Goal: Task Accomplishment & Management: Manage account settings

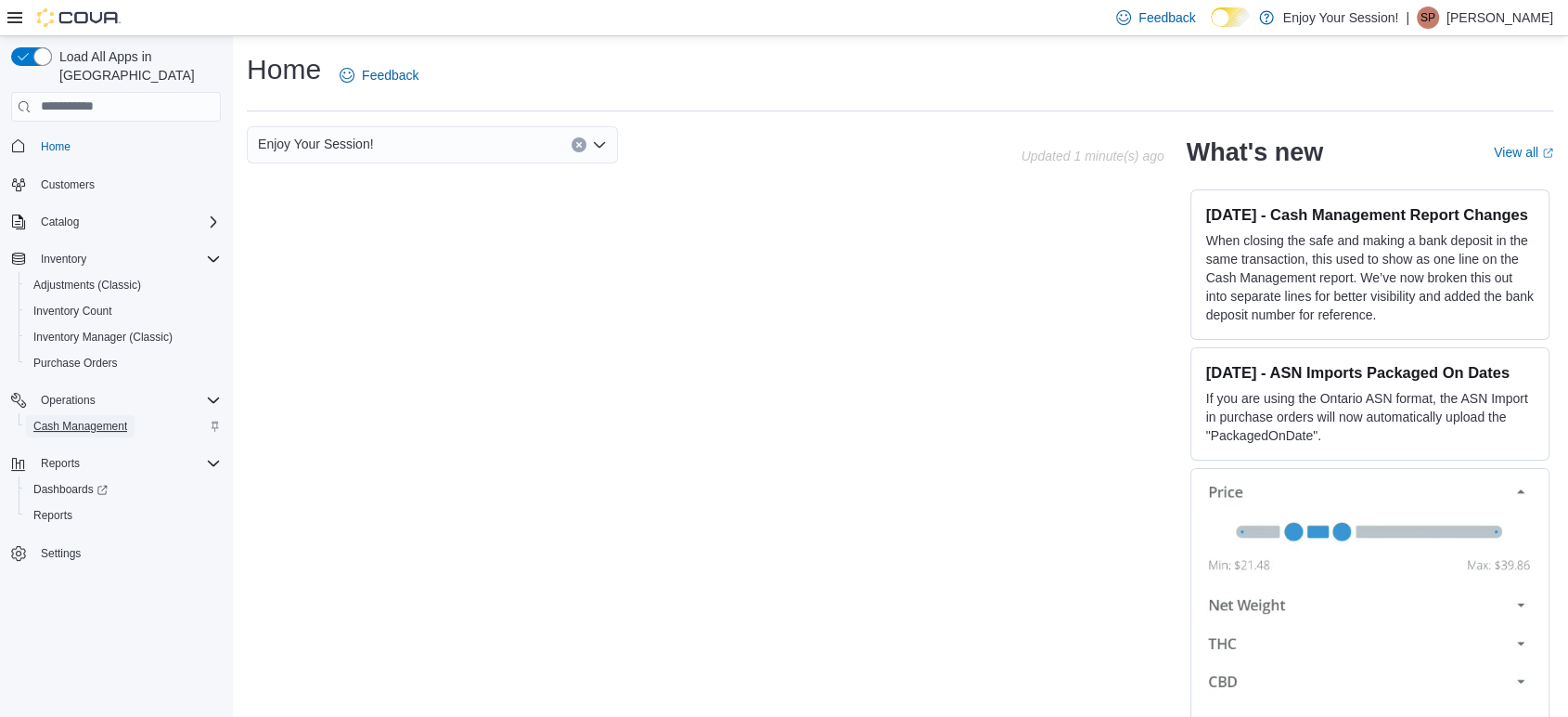
click at [70, 419] on span "Cash Management" at bounding box center [80, 426] width 94 height 15
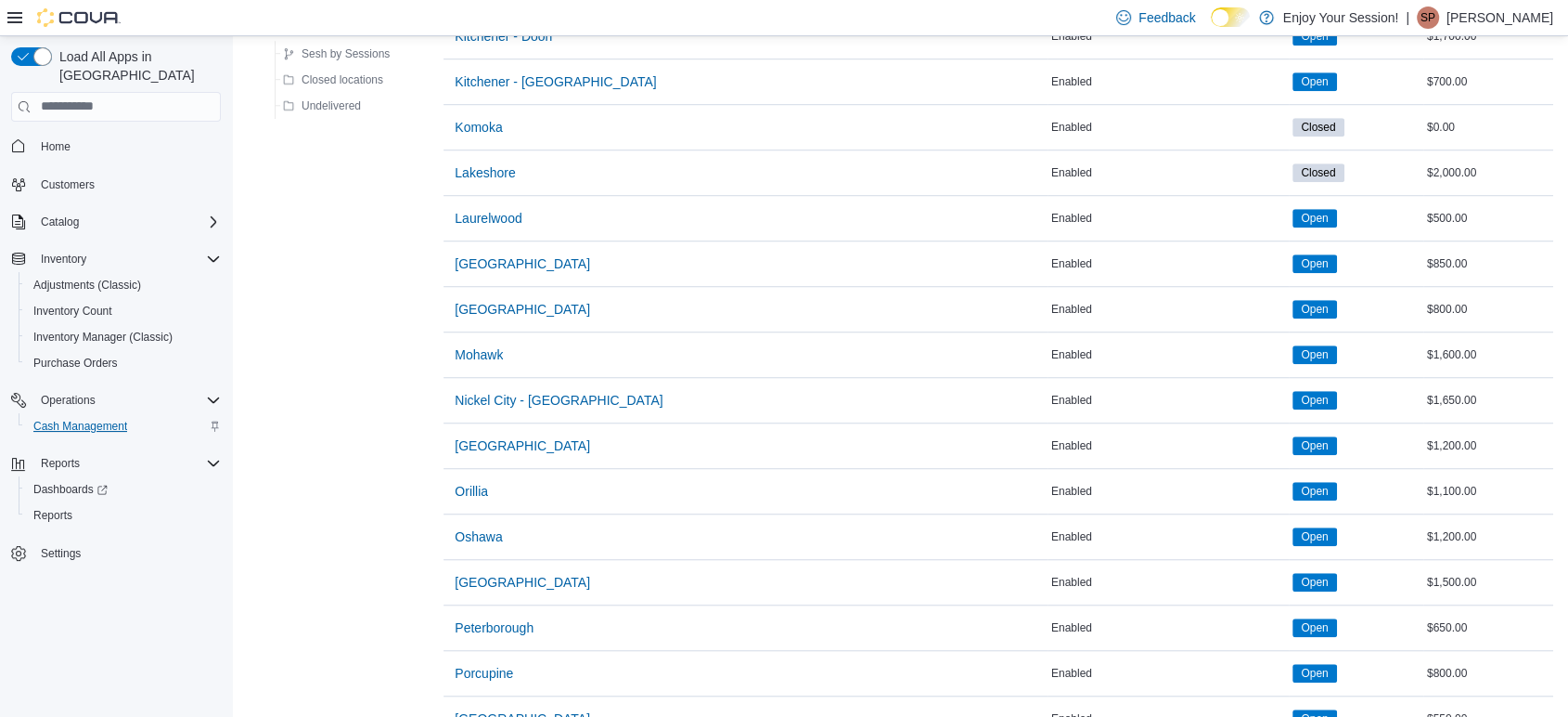
scroll to position [1323, 0]
click at [492, 352] on span "Mohawk" at bounding box center [478, 356] width 49 height 19
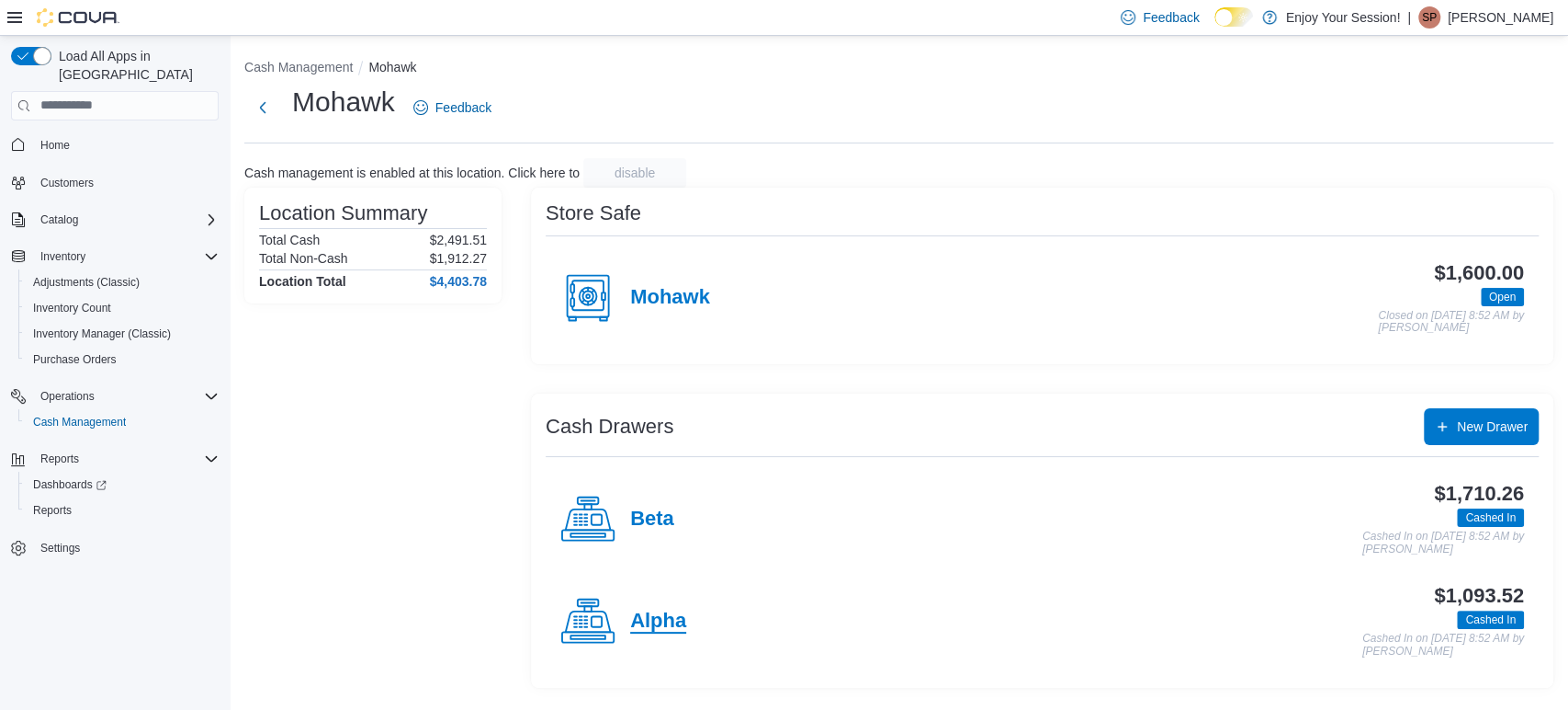
click at [667, 614] on h4 "Alpha" at bounding box center [658, 622] width 56 height 24
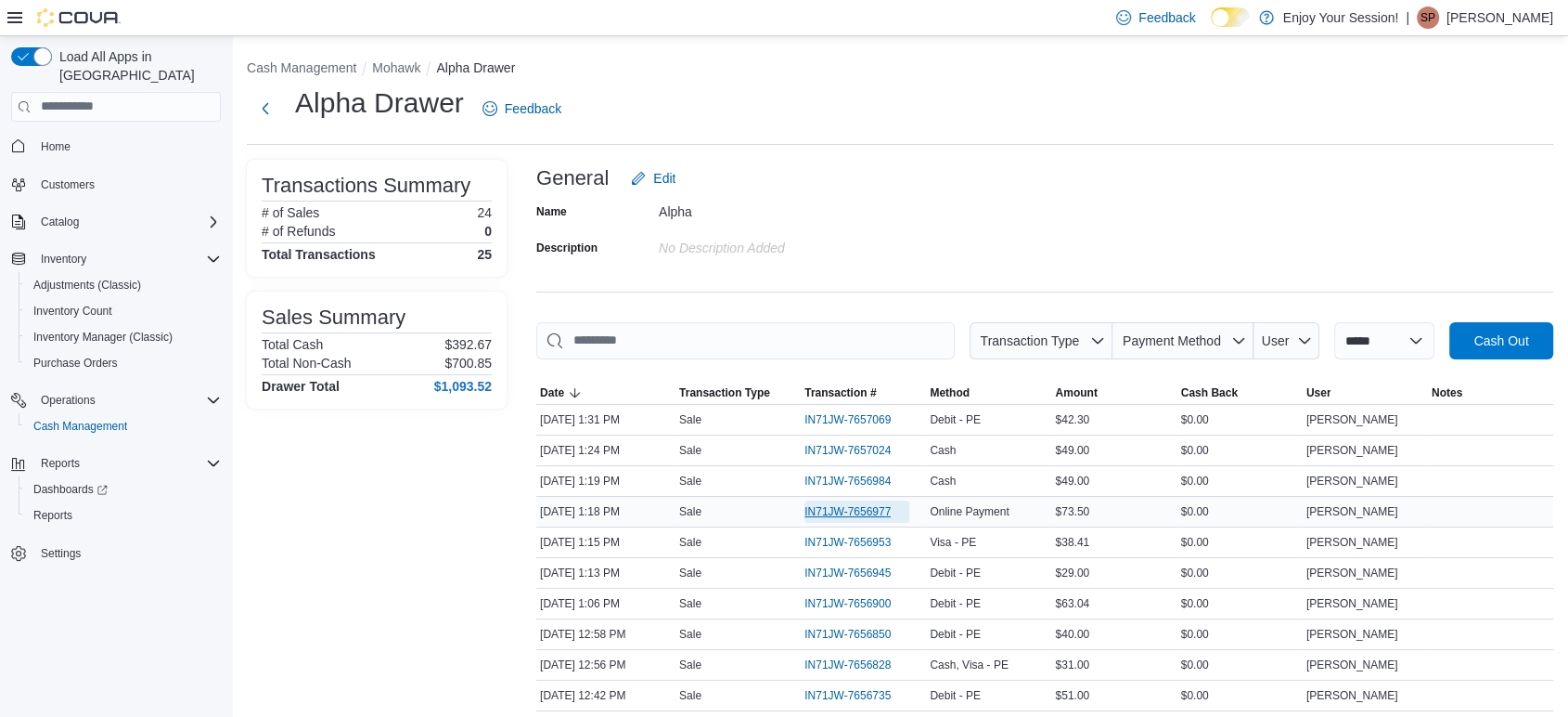
click at [829, 511] on span "IN71JW-7656977" at bounding box center [847, 511] width 86 height 15
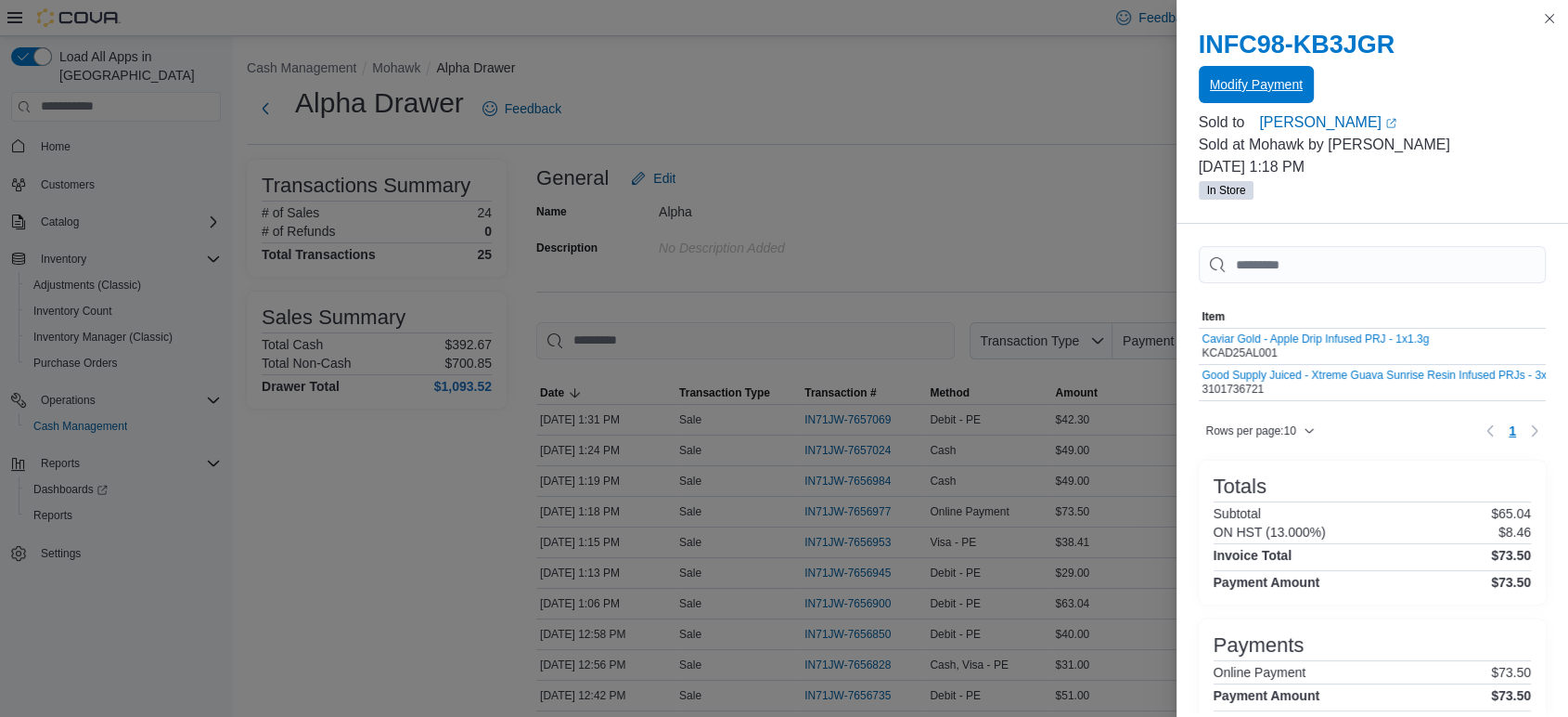
click at [1241, 83] on span "Modify Payment" at bounding box center [1256, 84] width 93 height 19
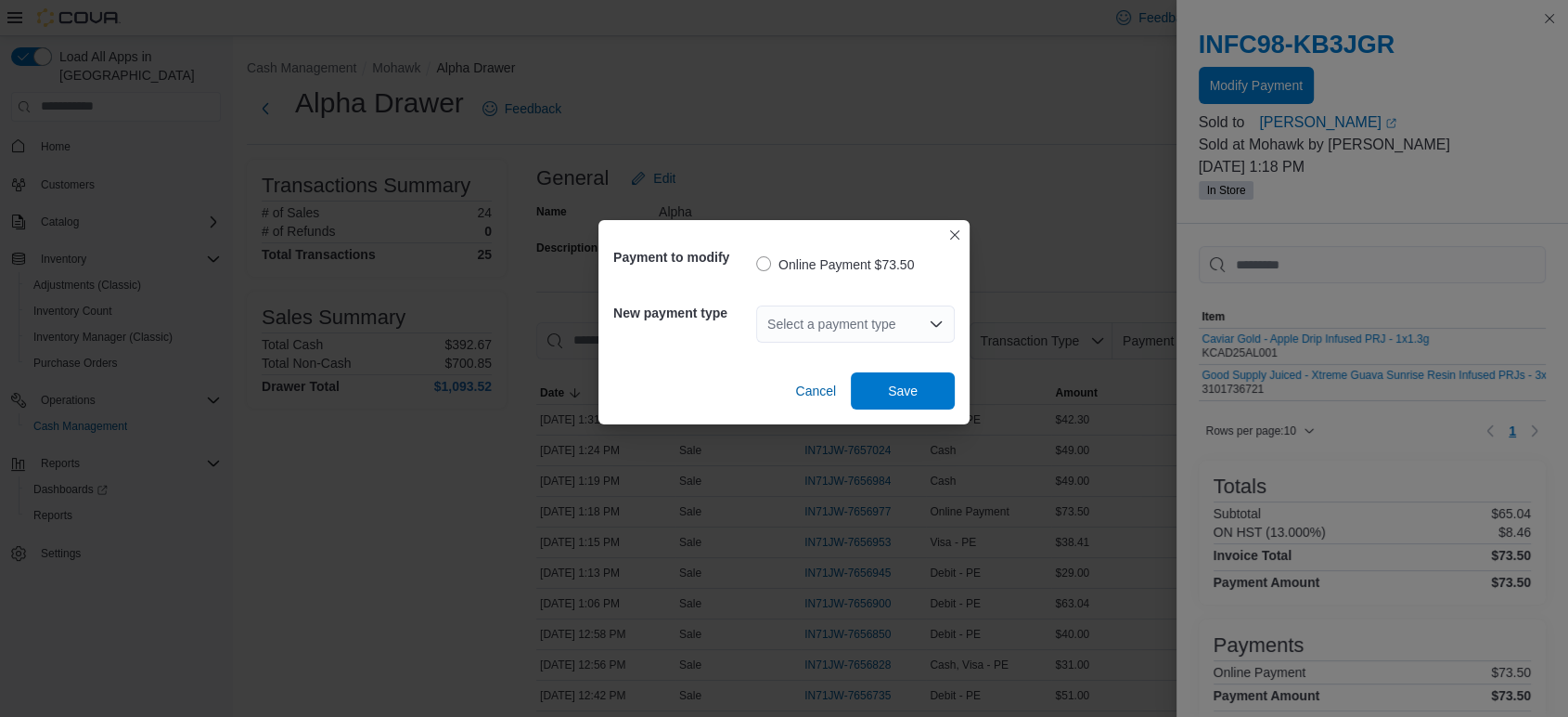
click at [902, 319] on div "Select a payment type" at bounding box center [855, 323] width 199 height 37
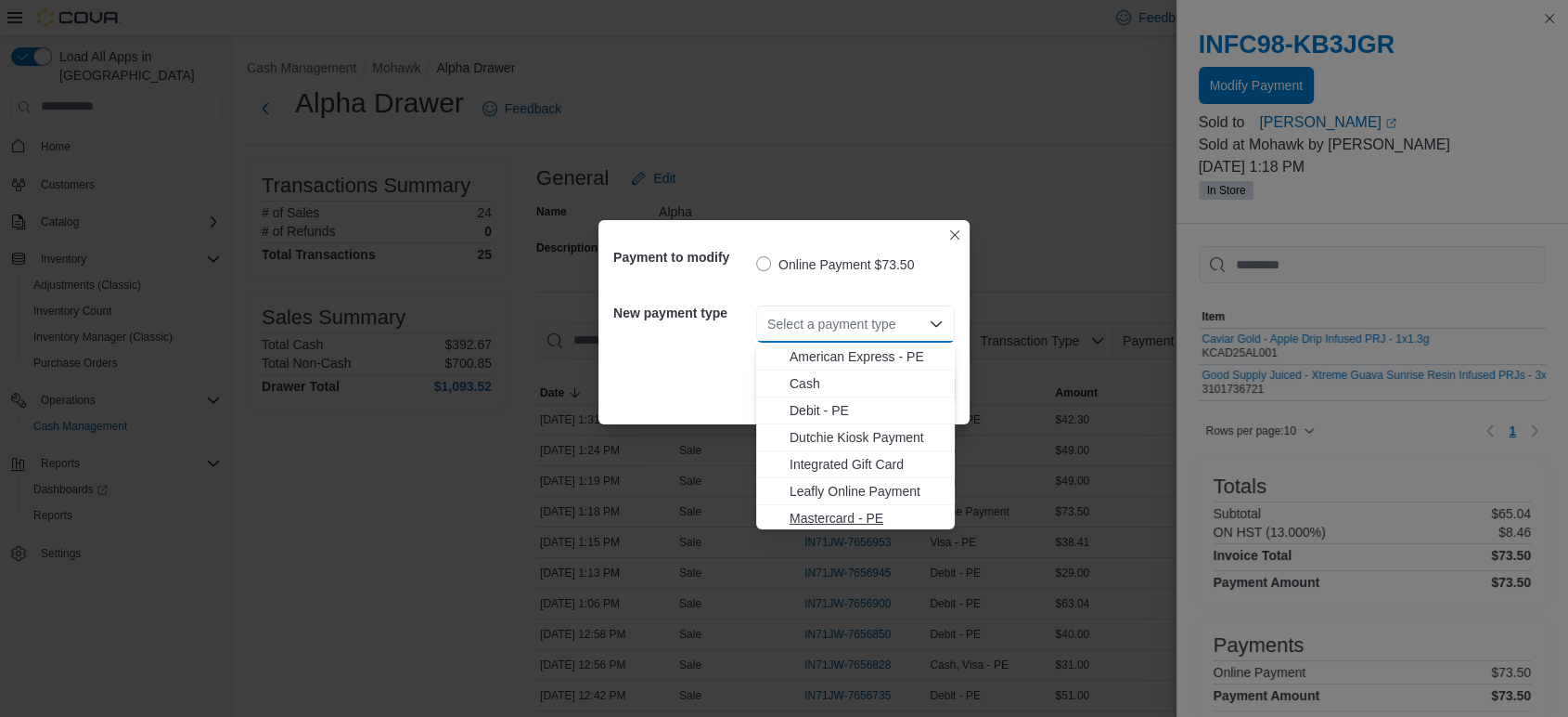
click at [866, 515] on span "Mastercard - PE" at bounding box center [867, 518] width 154 height 19
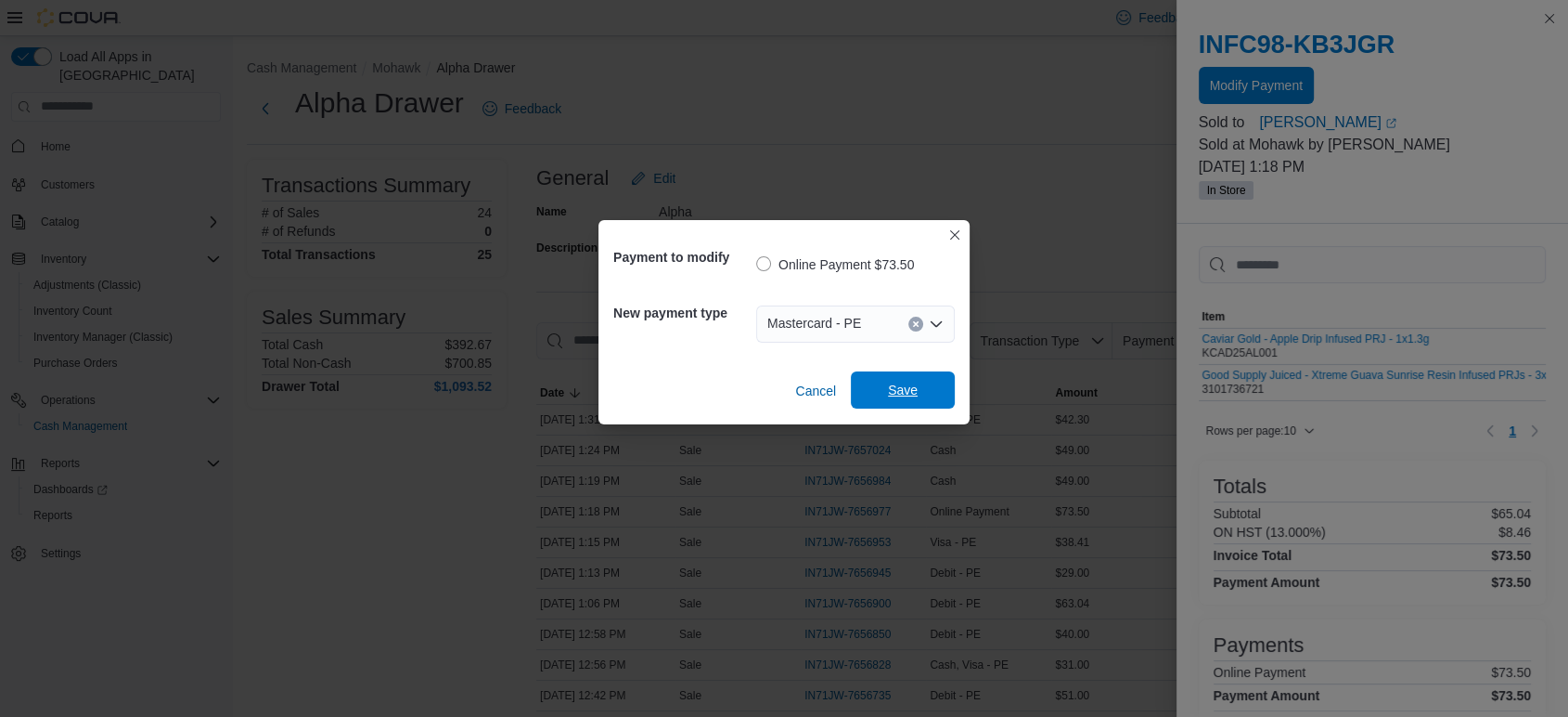
click at [924, 383] on span "Save" at bounding box center [903, 389] width 81 height 37
